Goal: Navigation & Orientation: Understand site structure

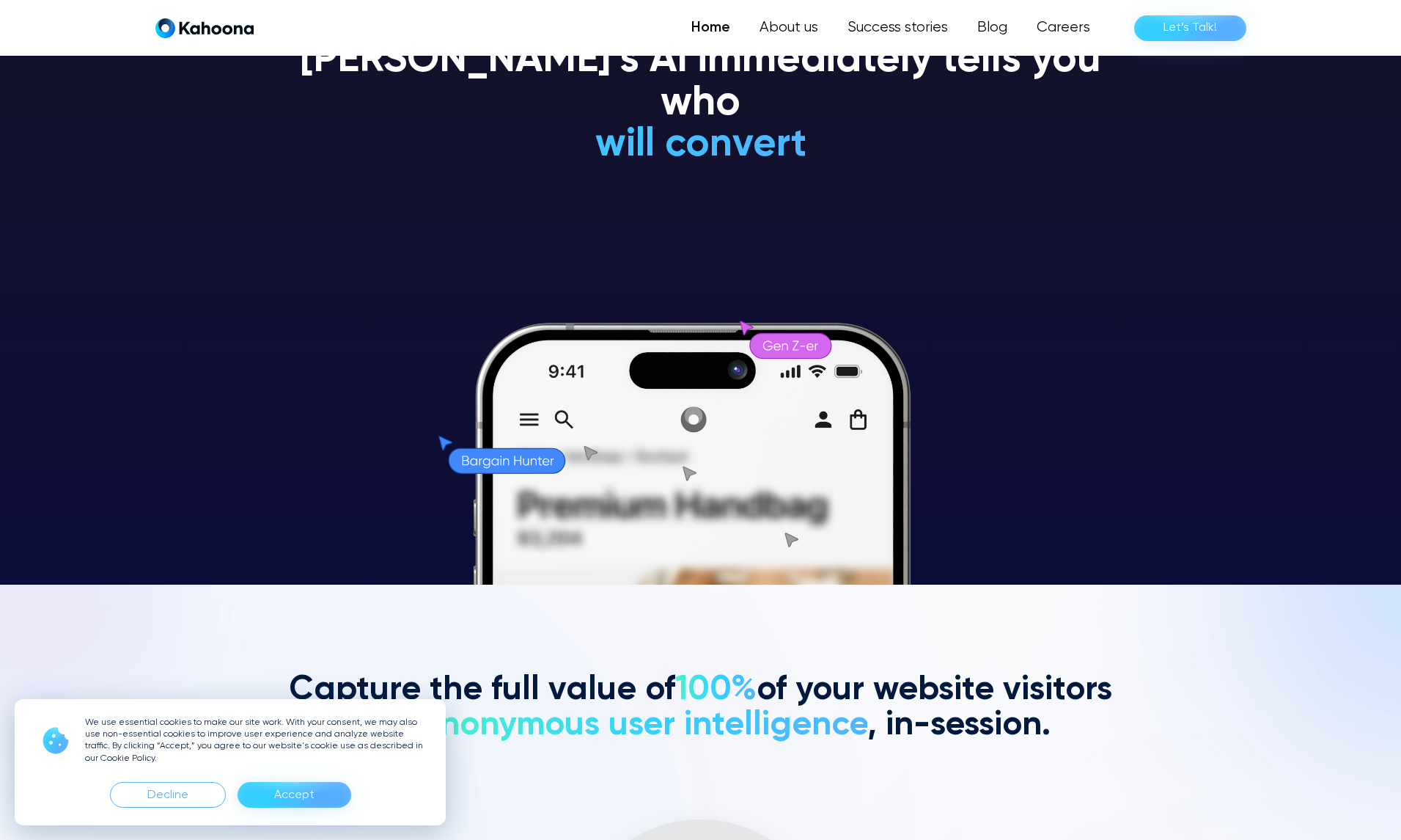
scroll to position [256, 0]
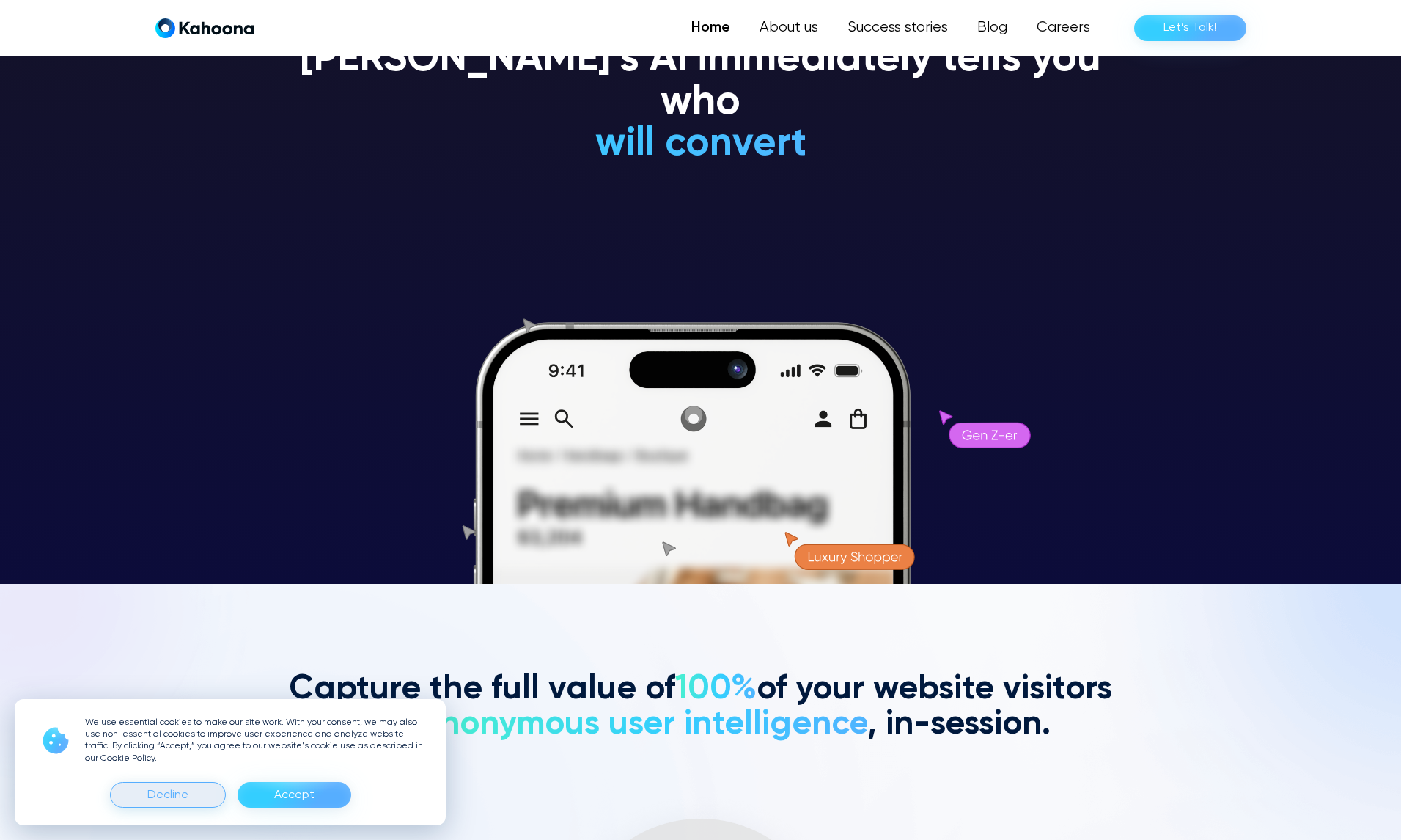
click at [199, 793] on div "Decline" at bounding box center [168, 795] width 116 height 25
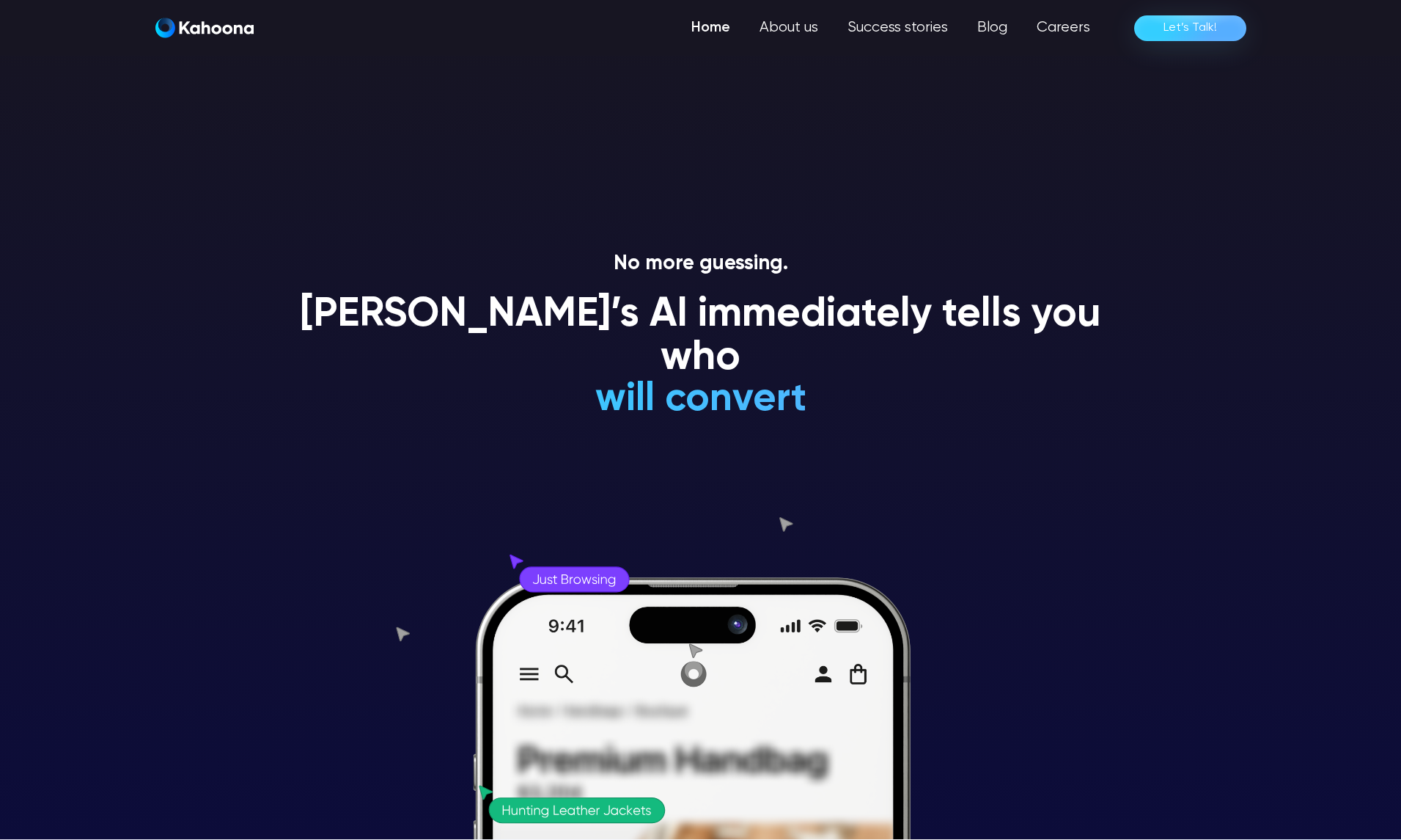
scroll to position [0, 0]
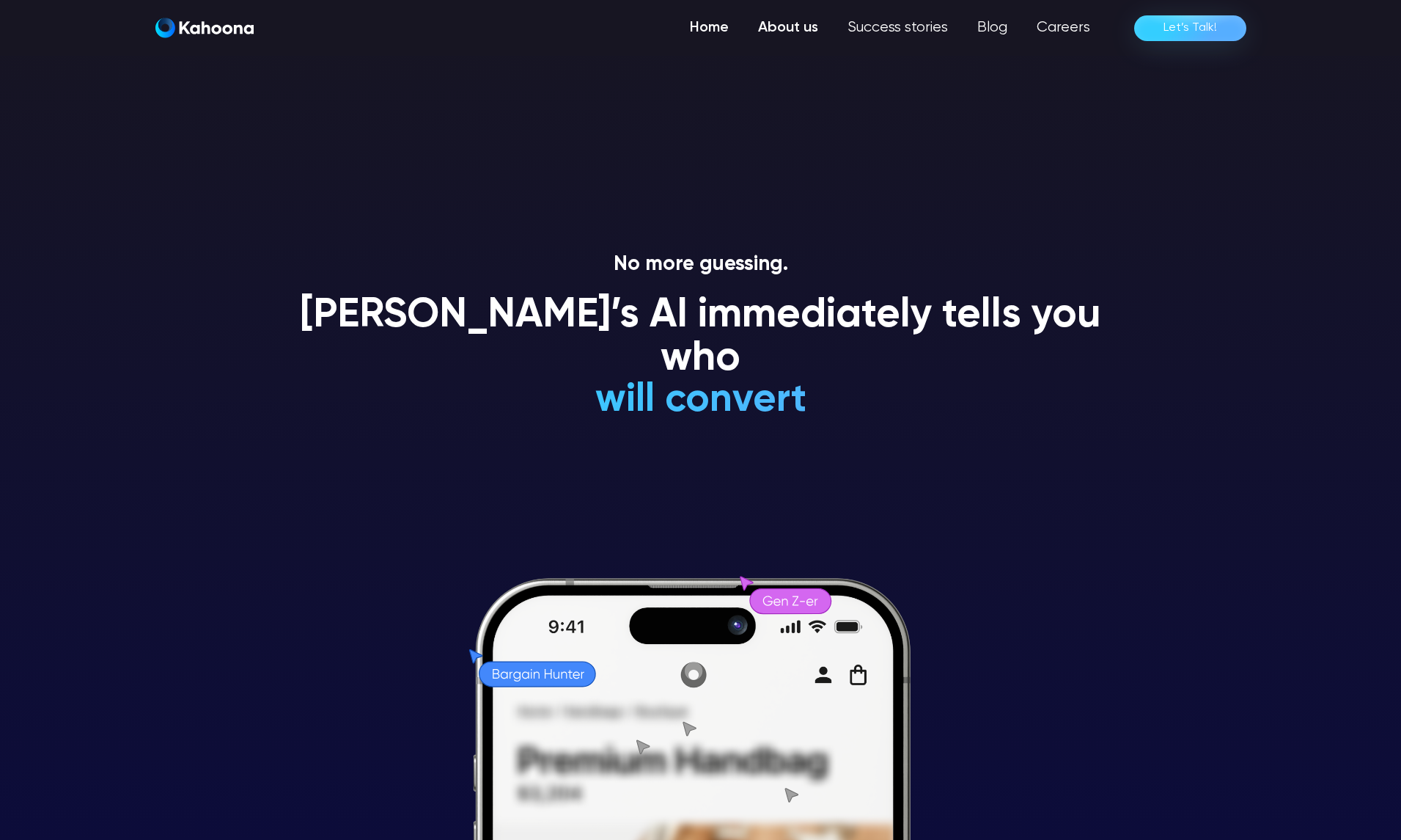
click at [785, 29] on link "About us" at bounding box center [788, 28] width 90 height 29
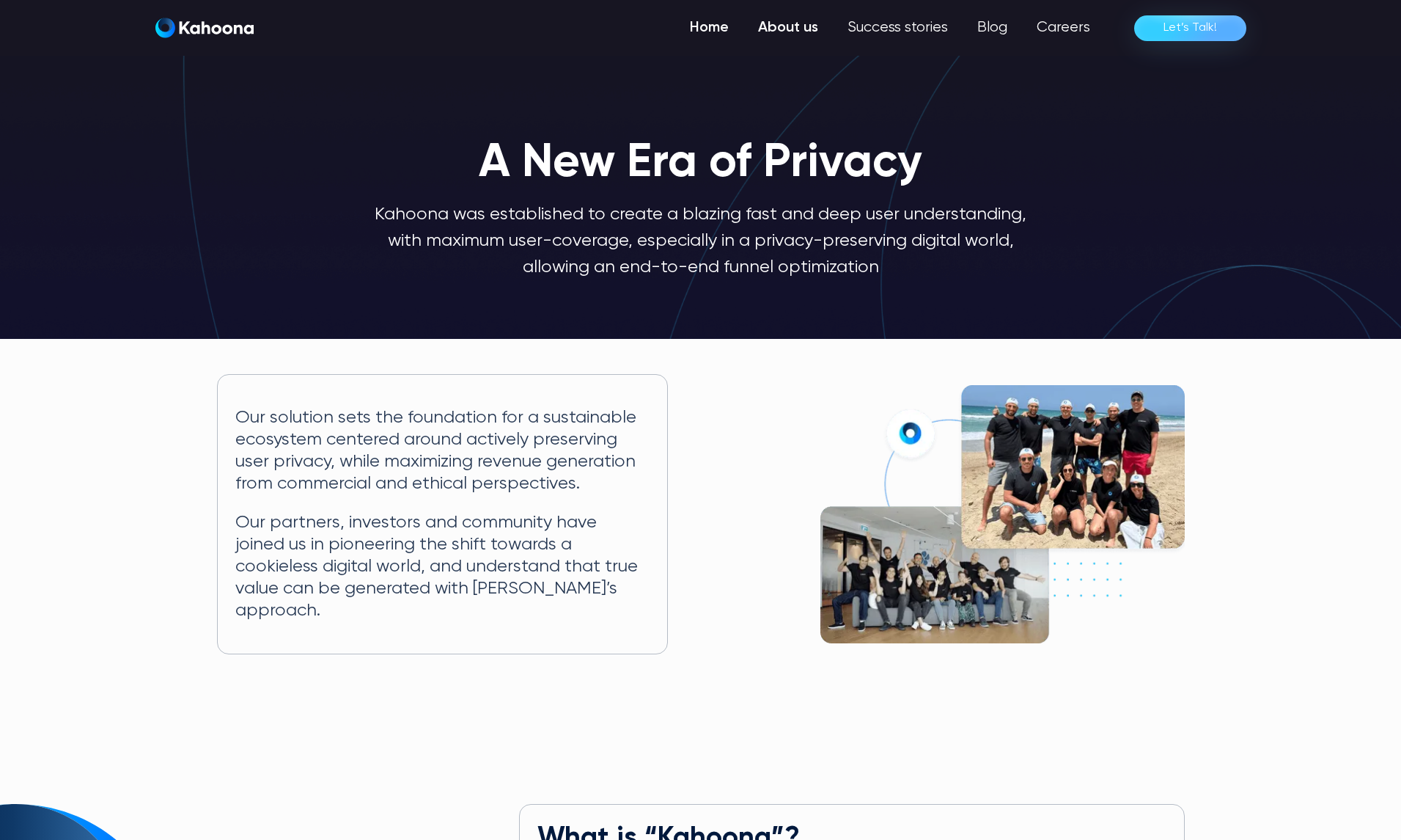
click at [719, 26] on link "Home" at bounding box center [709, 28] width 68 height 29
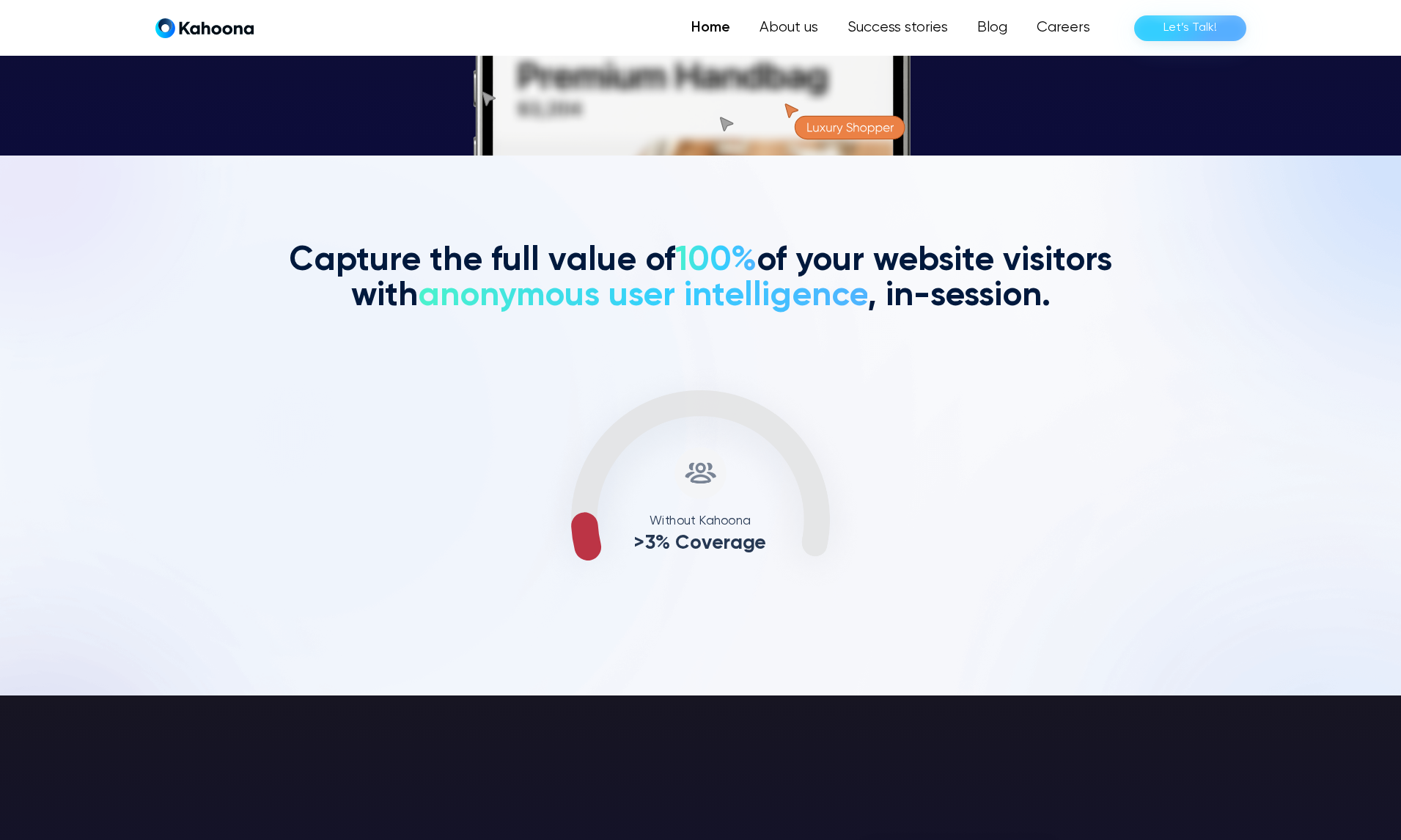
scroll to position [685, 0]
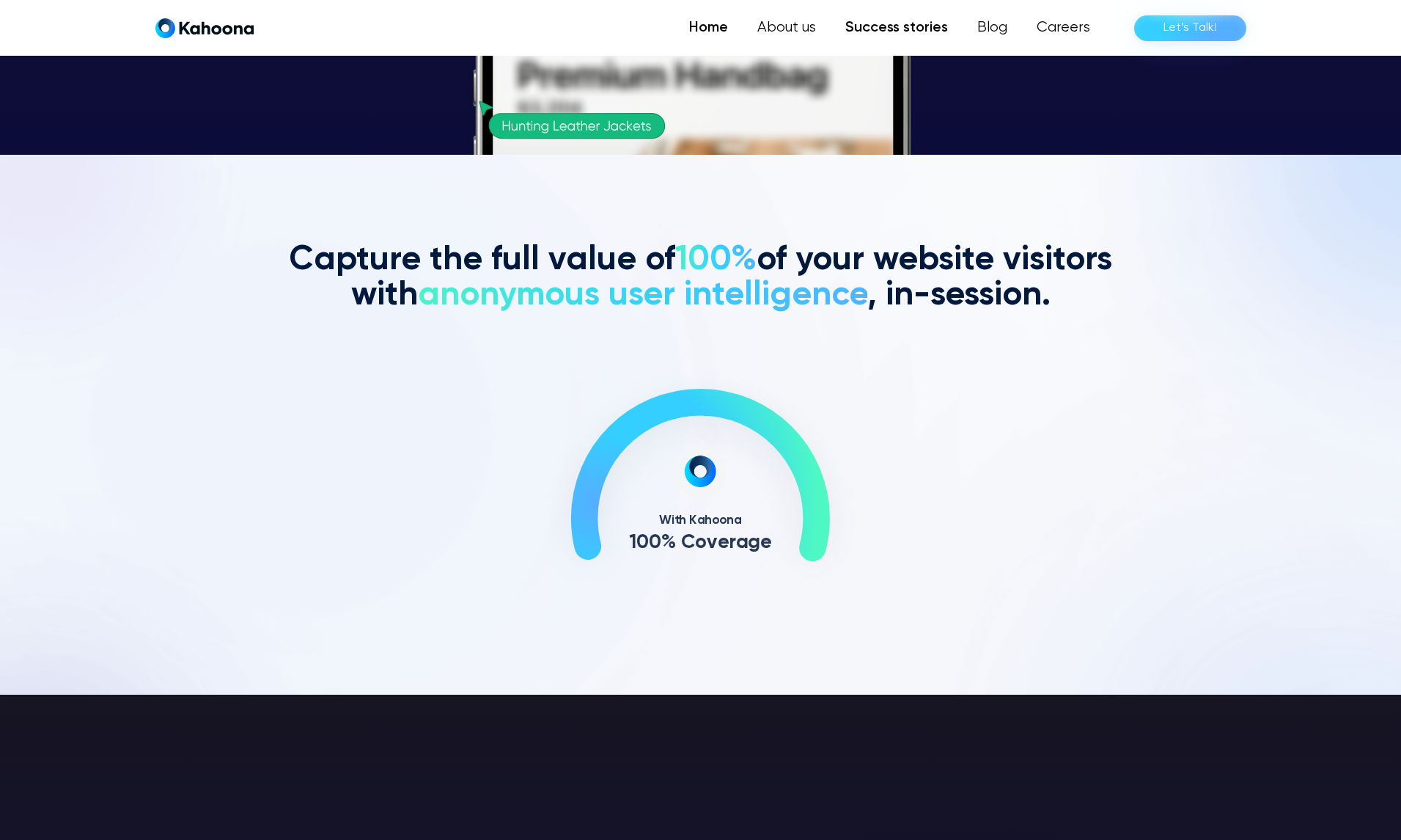
click at [908, 25] on link "Success stories" at bounding box center [897, 28] width 132 height 29
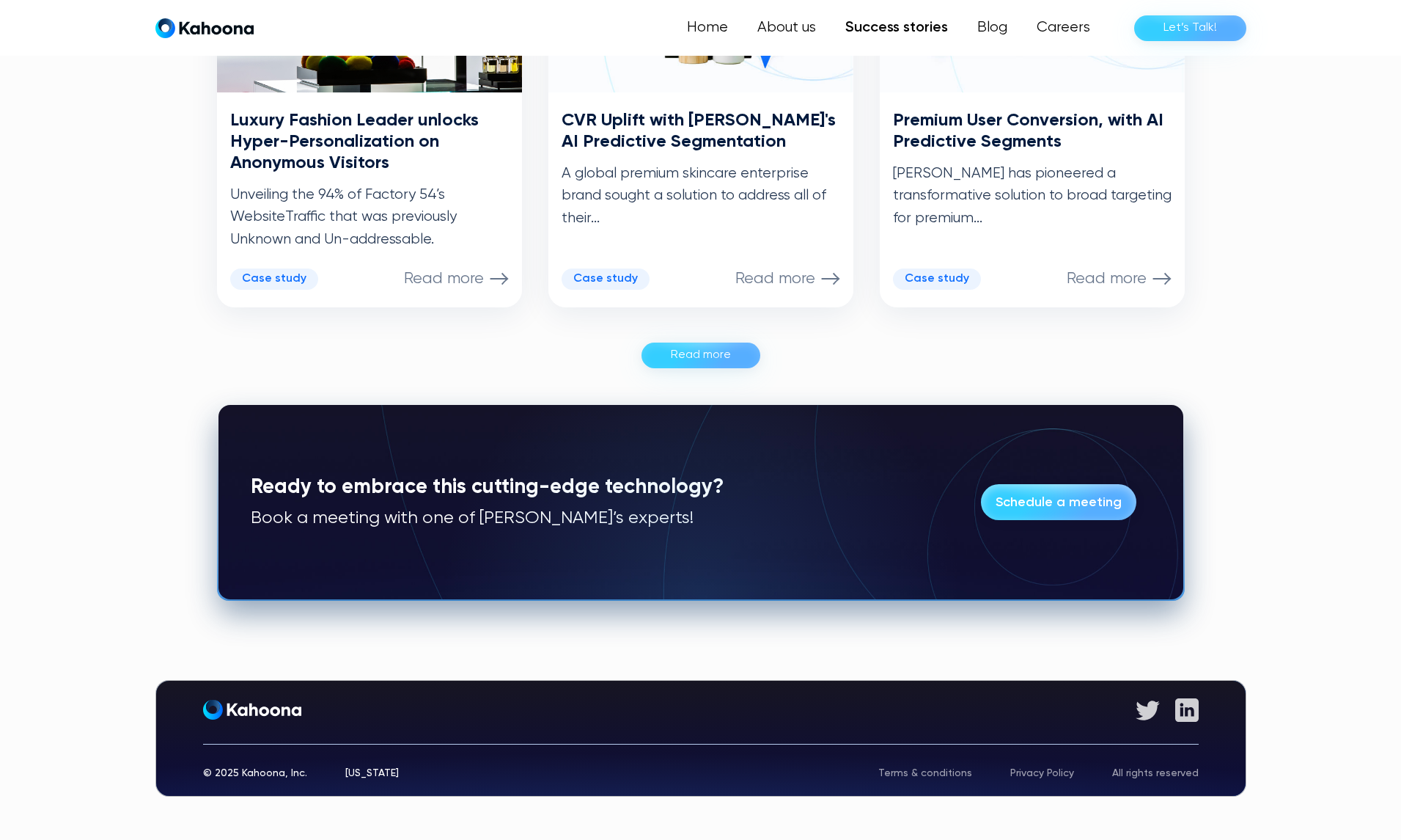
scroll to position [913, 0]
